Goal: Find specific page/section: Find specific page/section

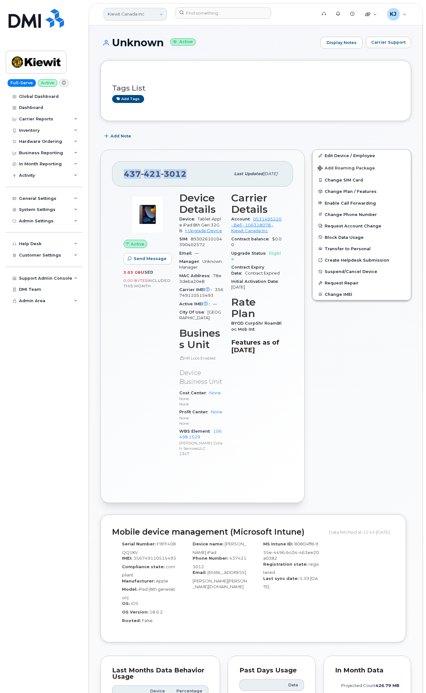
click at [139, 12] on link "Kiewit Canada Inc" at bounding box center [135, 14] width 63 height 13
type input "i"
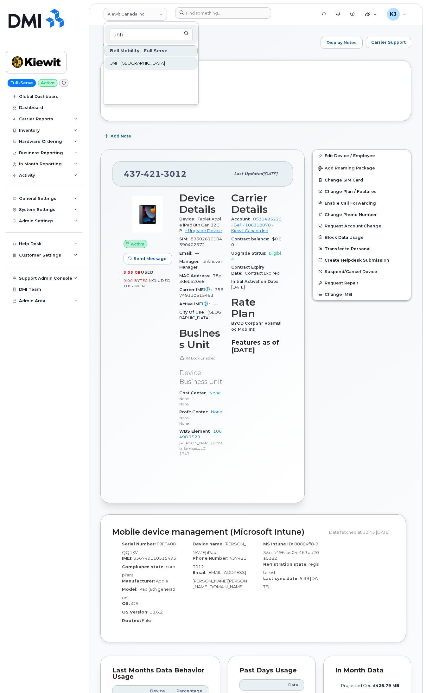
type input "unfi"
click at [142, 65] on link "UNFI [GEOGRAPHIC_DATA]" at bounding box center [150, 63] width 93 height 13
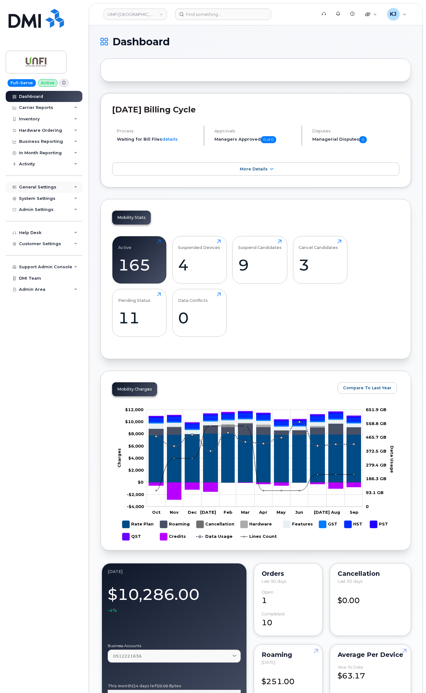
click at [58, 187] on div "General Settings" at bounding box center [44, 186] width 77 height 11
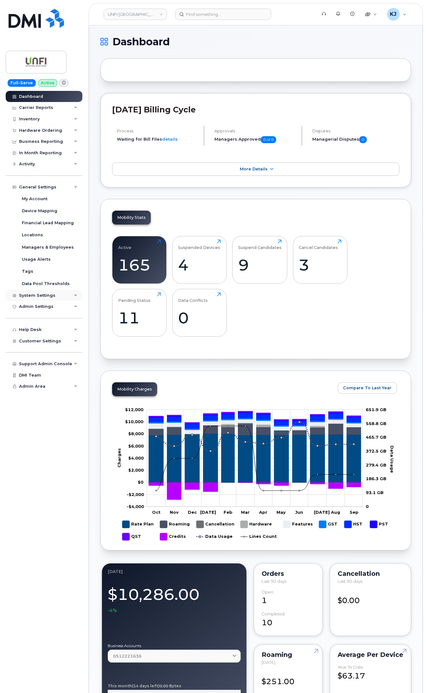
click at [56, 294] on div "System Settings" at bounding box center [44, 295] width 77 height 11
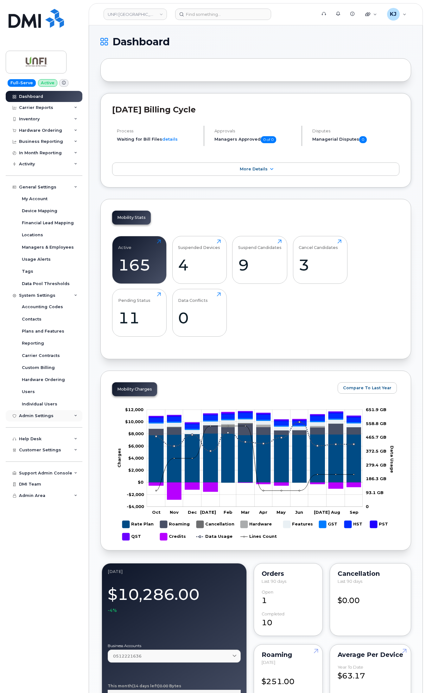
click at [60, 418] on div "Admin Settings" at bounding box center [44, 415] width 77 height 11
click at [53, 428] on link "SSO SAML" at bounding box center [50, 427] width 66 height 12
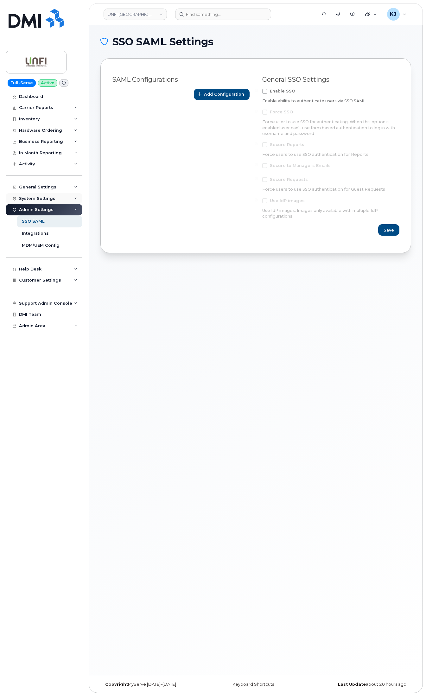
click at [54, 202] on div "System Settings" at bounding box center [44, 198] width 77 height 11
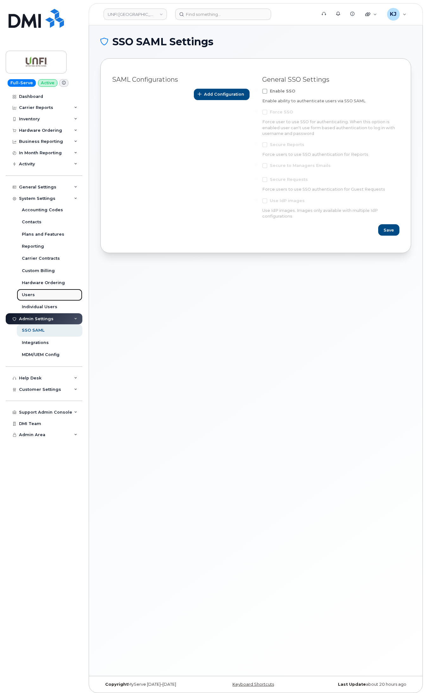
click at [46, 295] on link "Users" at bounding box center [50, 295] width 66 height 12
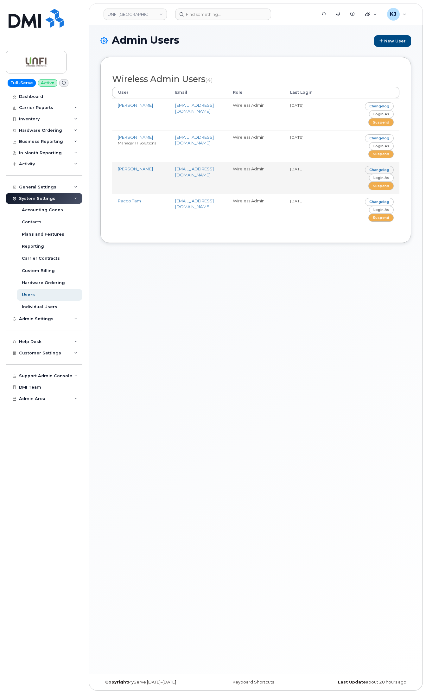
scroll to position [3, 0]
